Goal: Task Accomplishment & Management: Manage account settings

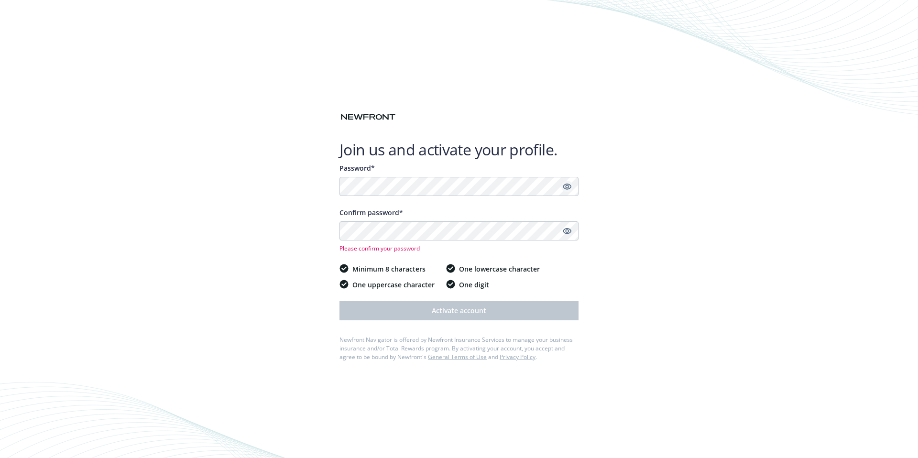
click at [564, 184] on icon "Show password" at bounding box center [567, 187] width 9 height 6
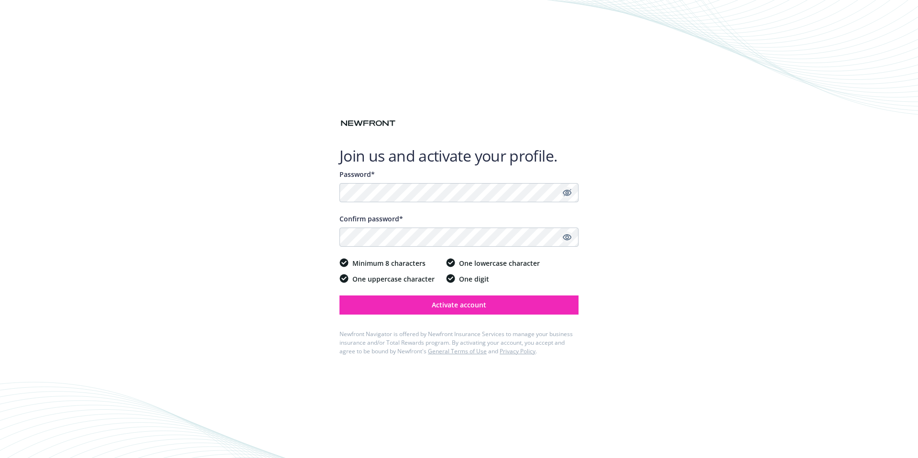
click at [566, 238] on icon "Show password" at bounding box center [567, 237] width 9 height 6
click at [536, 309] on button "Activate account" at bounding box center [458, 304] width 239 height 19
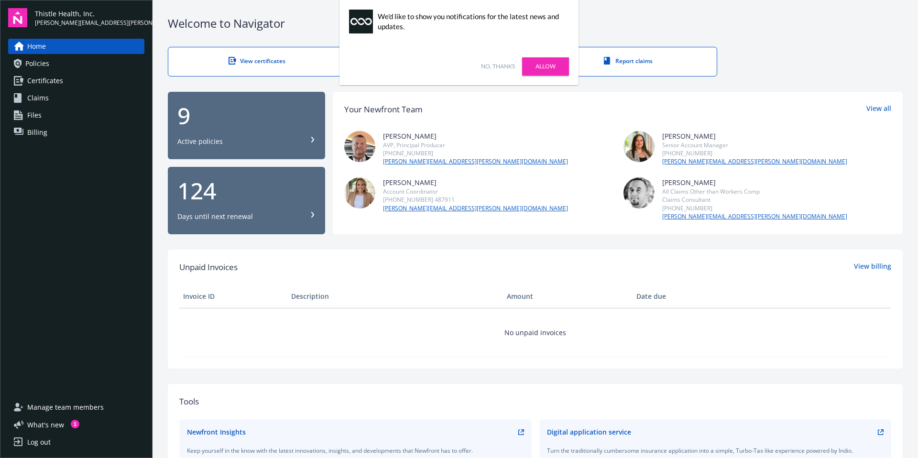
click at [496, 65] on link "No, thanks" at bounding box center [498, 66] width 34 height 9
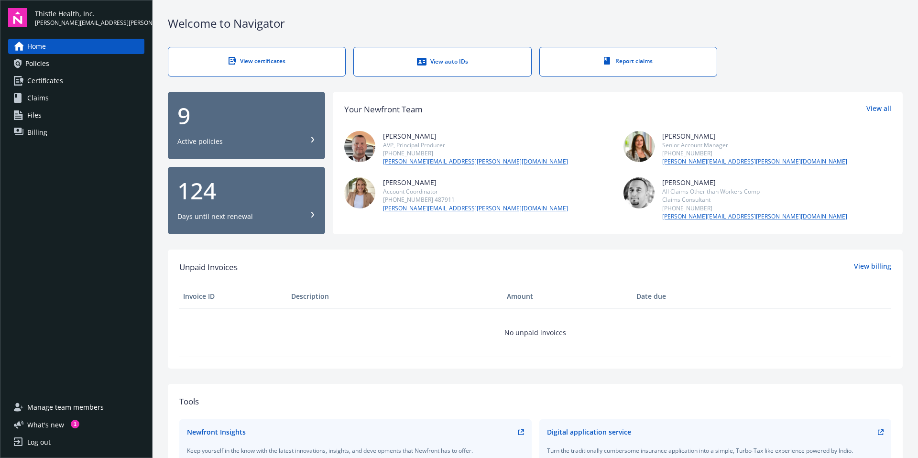
click at [61, 79] on span "Certificates" at bounding box center [45, 80] width 36 height 15
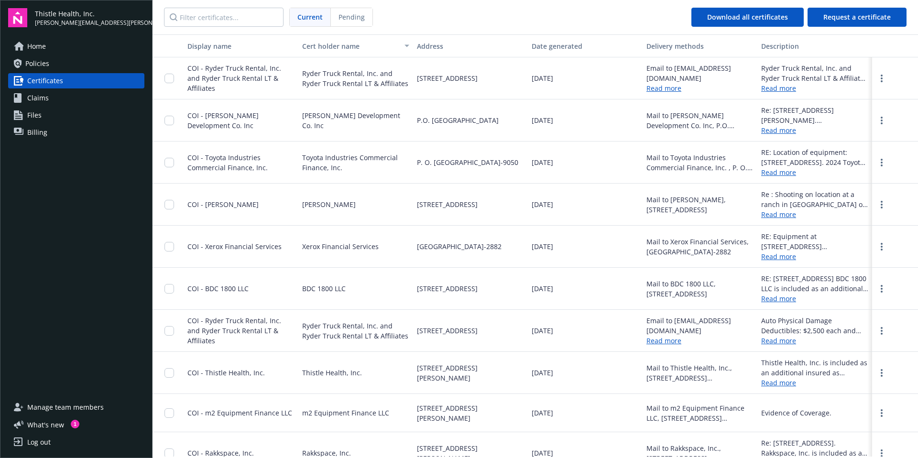
click at [52, 105] on link "Claims" at bounding box center [76, 97] width 136 height 15
